Goal: Task Accomplishment & Management: Complete application form

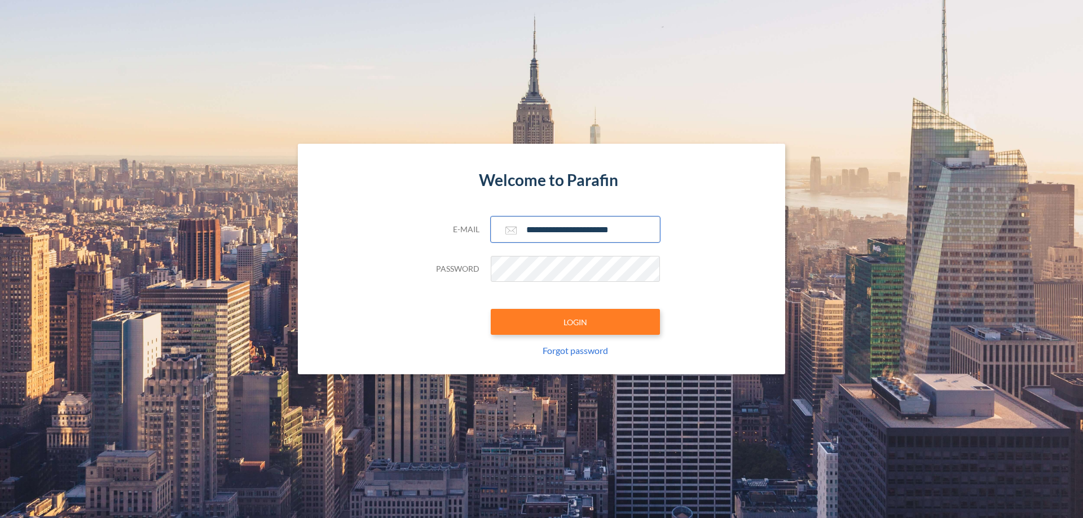
type input "**********"
click at [575, 322] on button "LOGIN" at bounding box center [575, 322] width 169 height 26
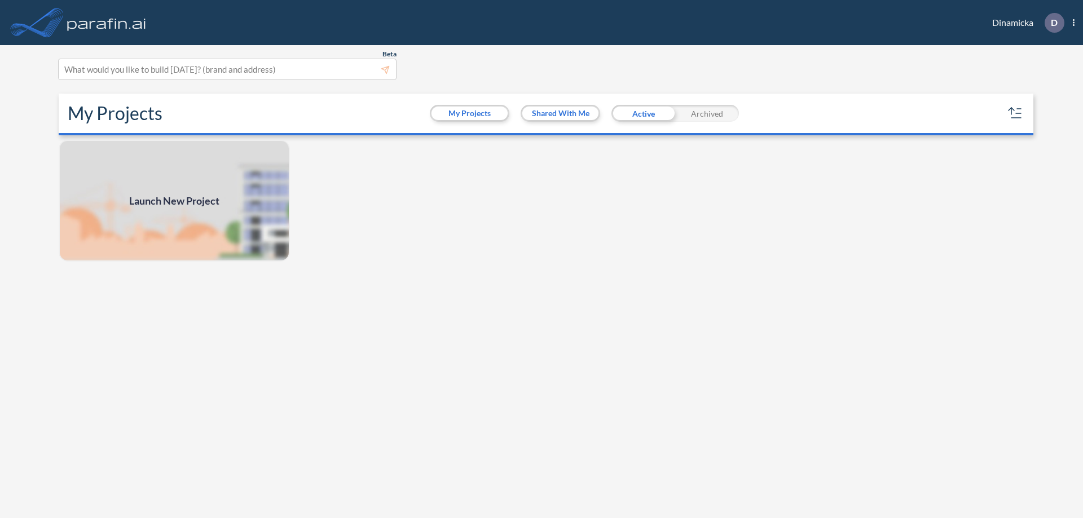
scroll to position [3, 0]
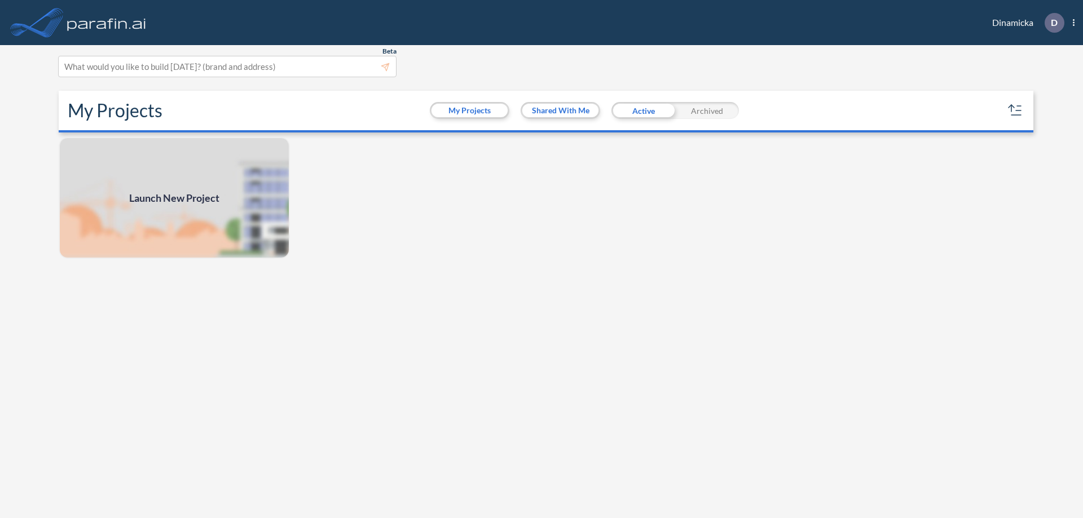
click at [174, 198] on span "Launch New Project" at bounding box center [174, 198] width 90 height 15
